Goal: Task Accomplishment & Management: Complete application form

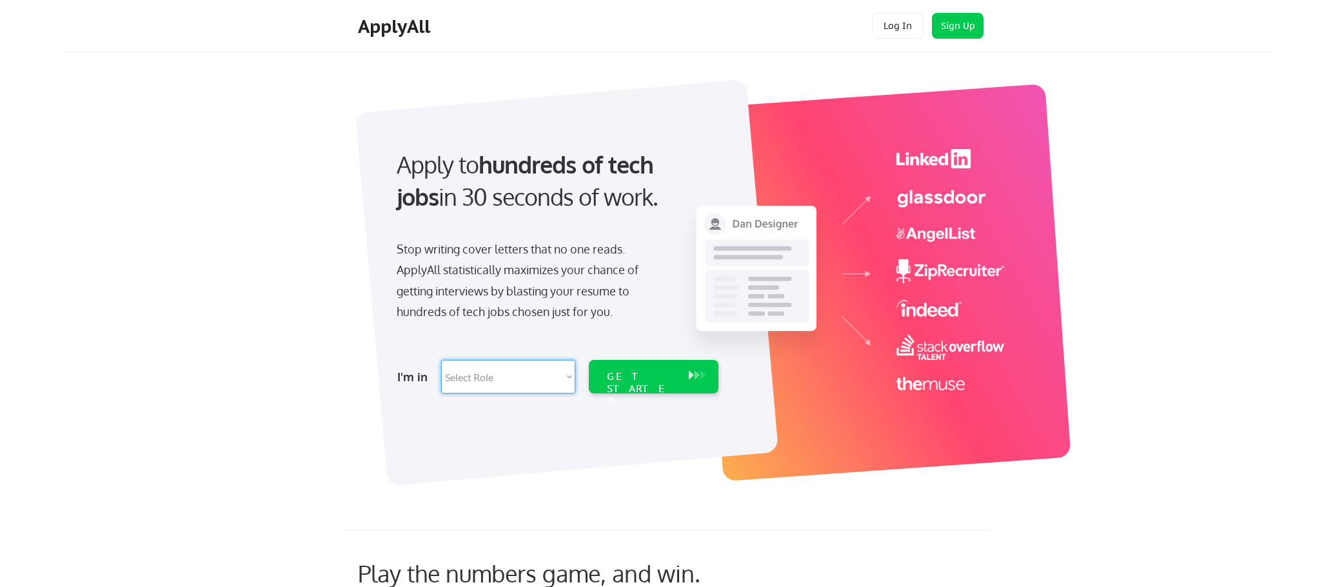
click at [510, 385] on select "Select Role Software Engineering Product Management Customer Success Sales UI/U…" at bounding box center [508, 377] width 134 height 34
select select ""product""
click at [441, 360] on select "Select Role Software Engineering Product Management Customer Success Sales UI/U…" at bounding box center [508, 377] width 134 height 34
select select ""product""
click at [631, 378] on div "GET STARTED" at bounding box center [641, 388] width 69 height 37
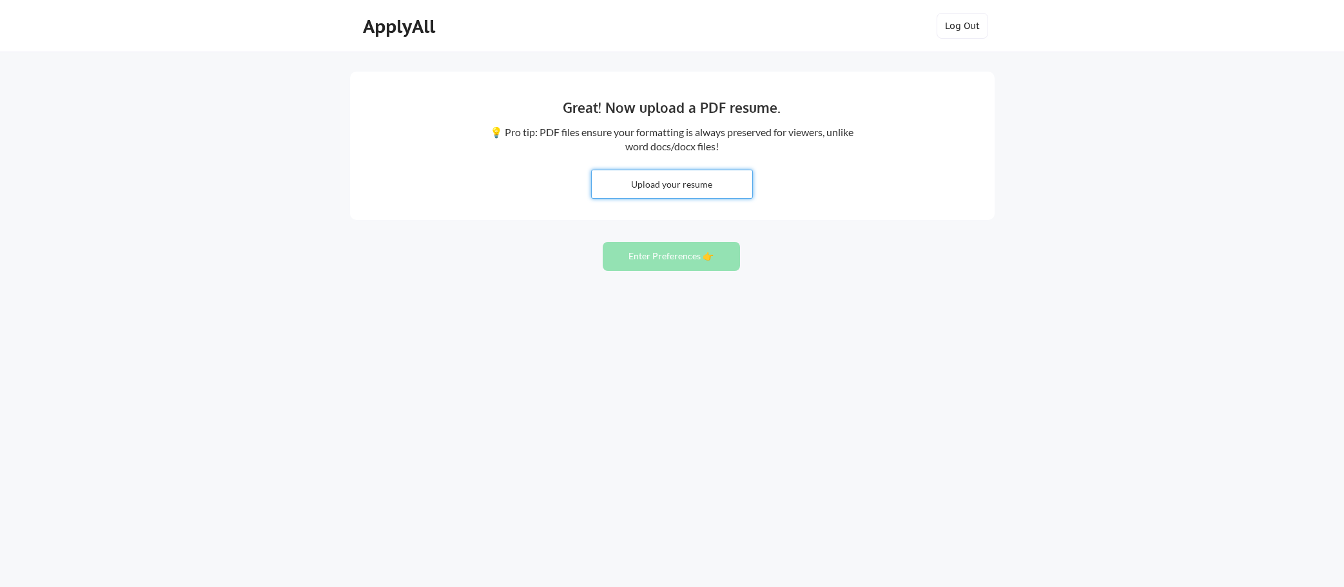
click at [651, 176] on input "file" at bounding box center [672, 184] width 161 height 28
type input "C:\fakepath\Denny Bohs.pdf"
click at [678, 259] on button "Enter Preferences 👉" at bounding box center [671, 256] width 137 height 29
